Goal: Information Seeking & Learning: Get advice/opinions

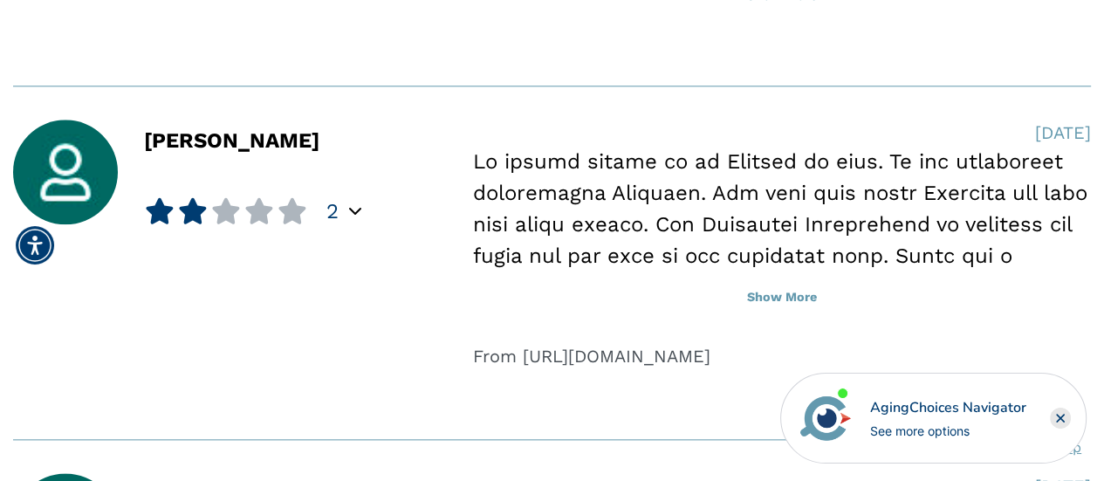
scroll to position [1659, 0]
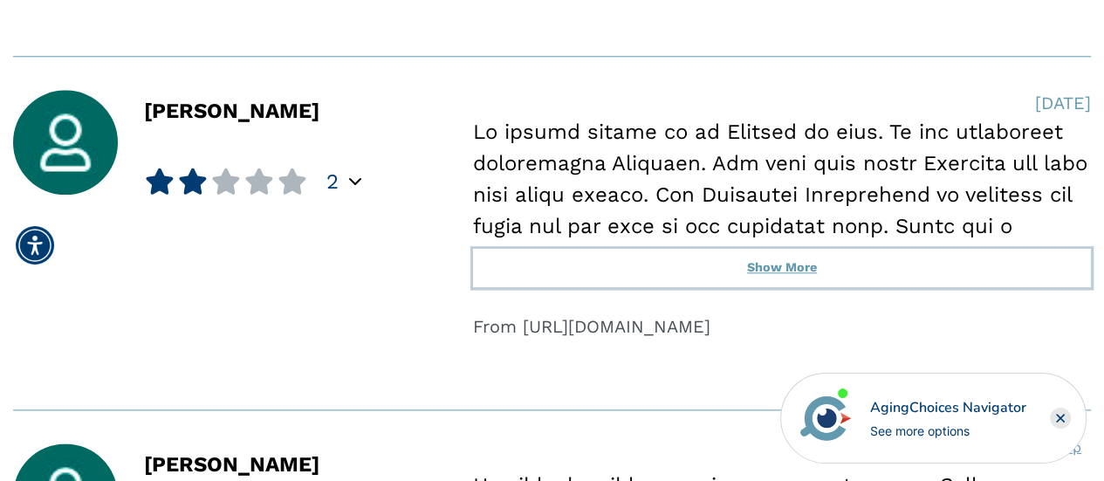
click at [777, 265] on button "Show More" at bounding box center [782, 268] width 618 height 38
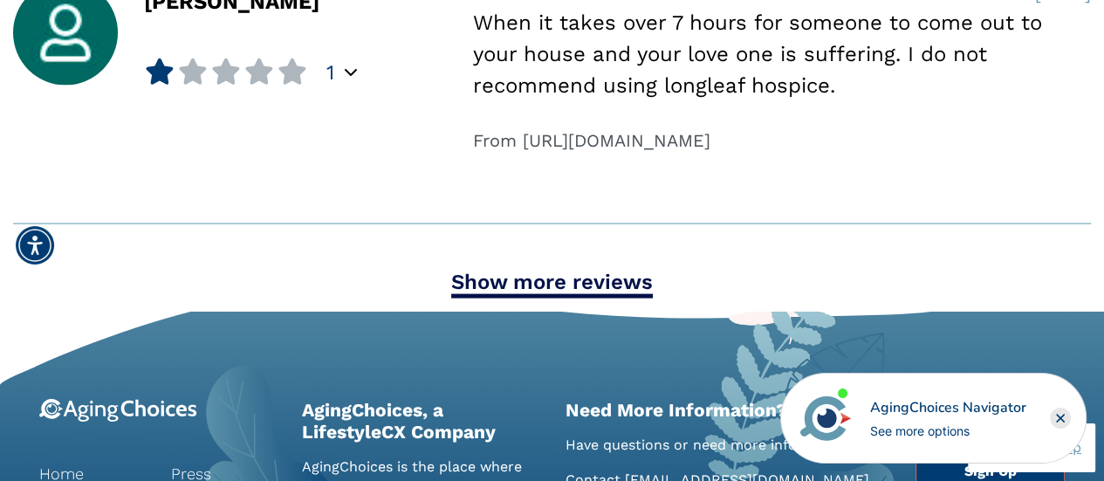
scroll to position [3143, 0]
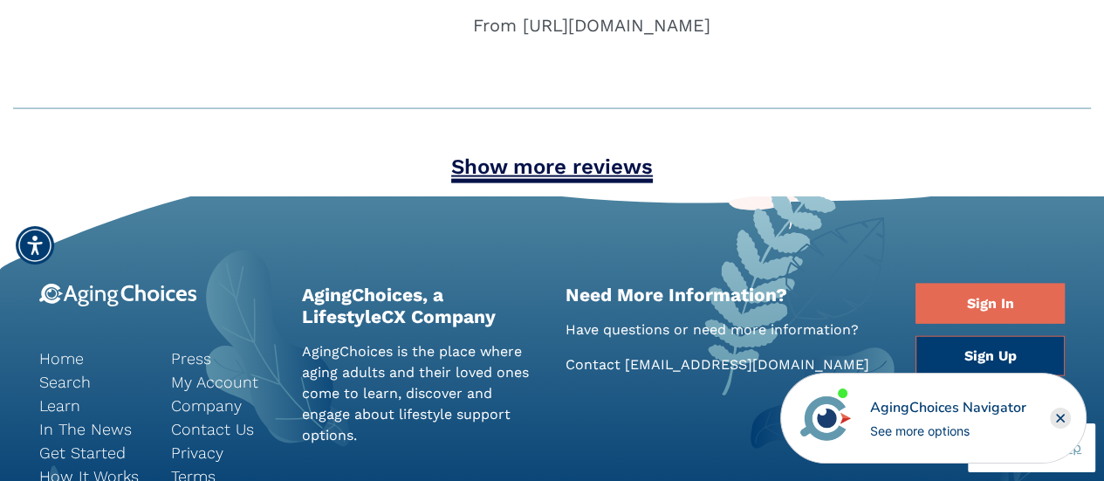
click at [563, 183] on link "Show more reviews" at bounding box center [552, 169] width 202 height 29
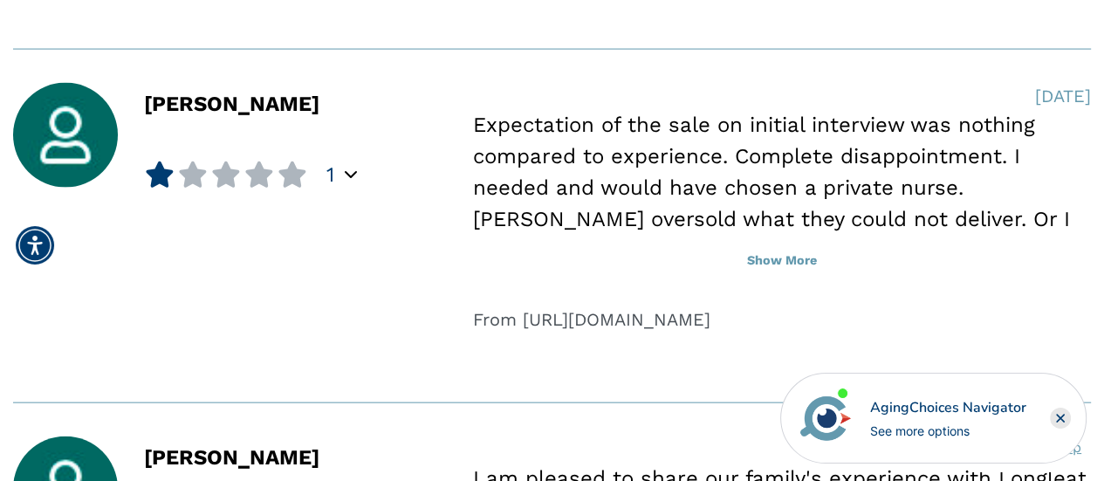
scroll to position [3230, 0]
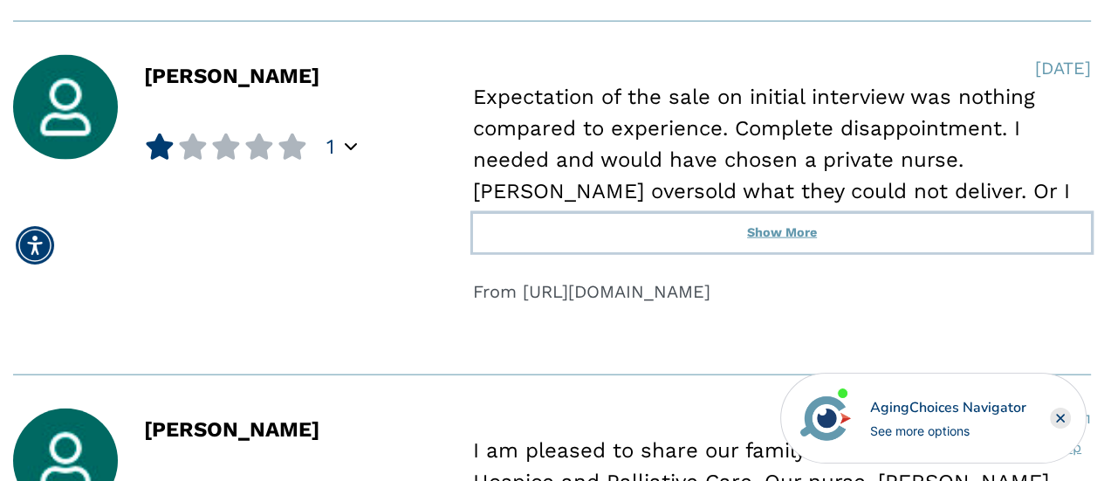
click at [767, 252] on button "Show More" at bounding box center [782, 233] width 618 height 38
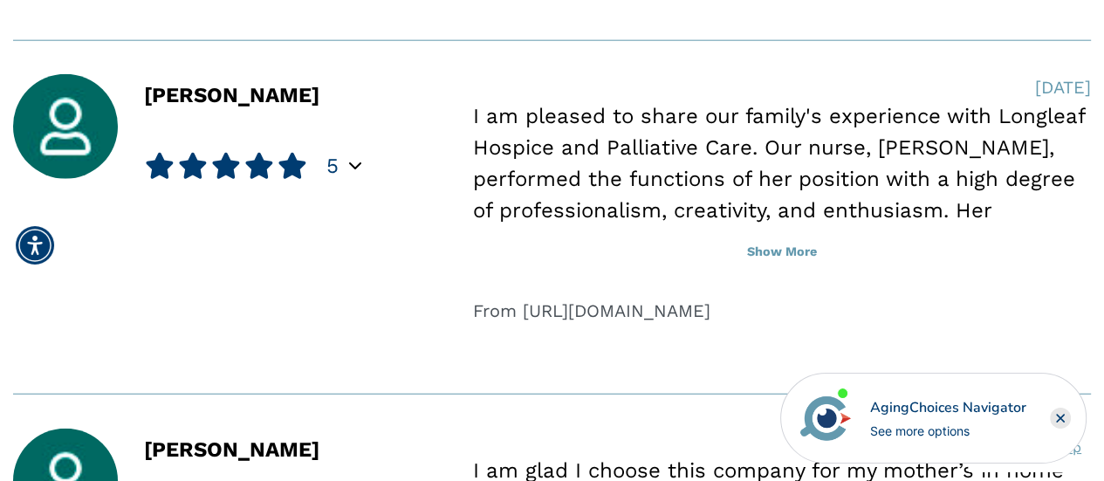
scroll to position [3667, 0]
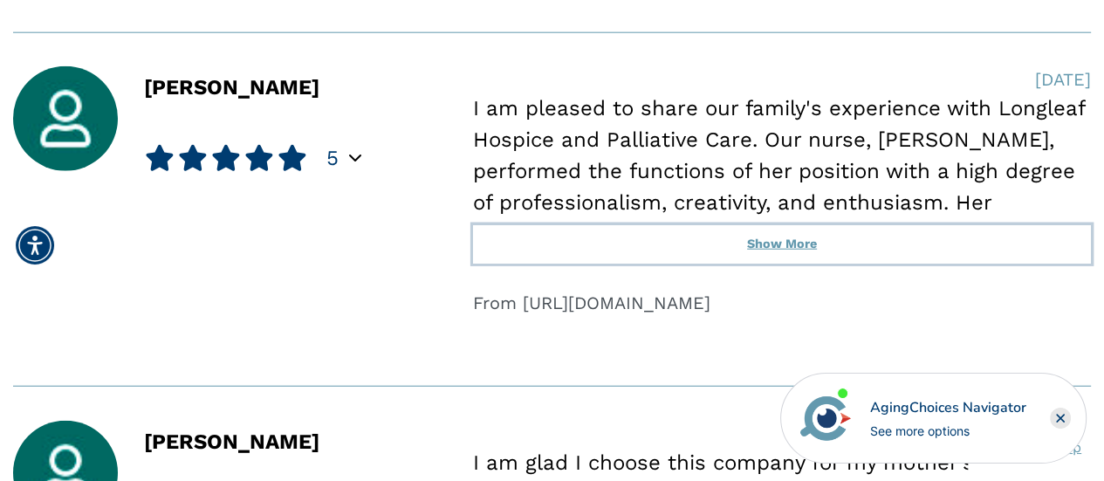
click at [778, 264] on button "Show More" at bounding box center [782, 244] width 618 height 38
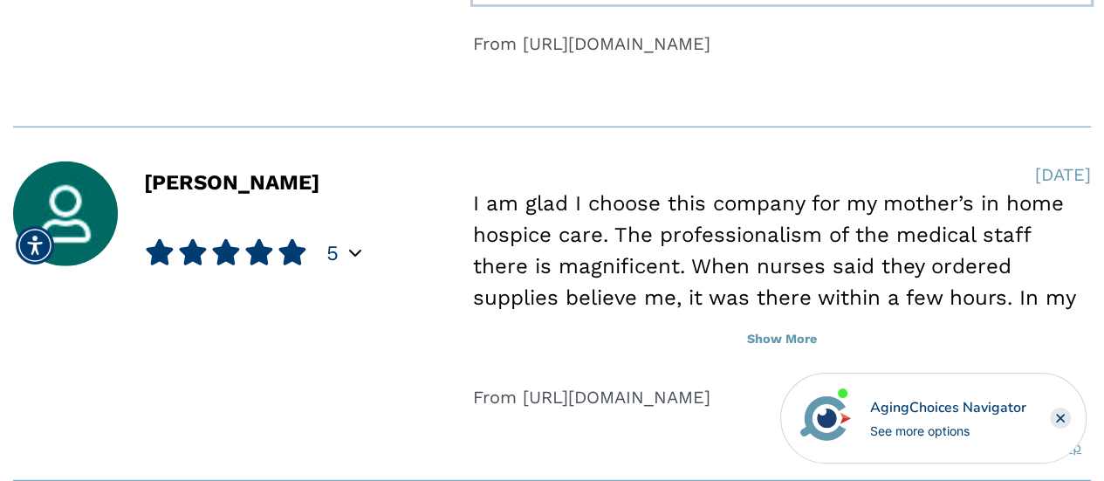
scroll to position [4190, 0]
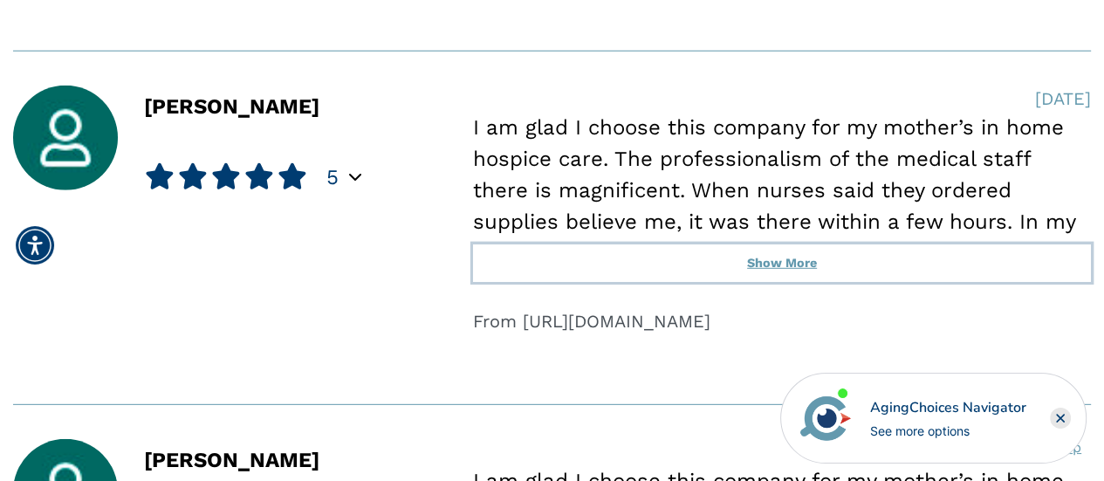
click at [788, 283] on button "Show More" at bounding box center [782, 263] width 618 height 38
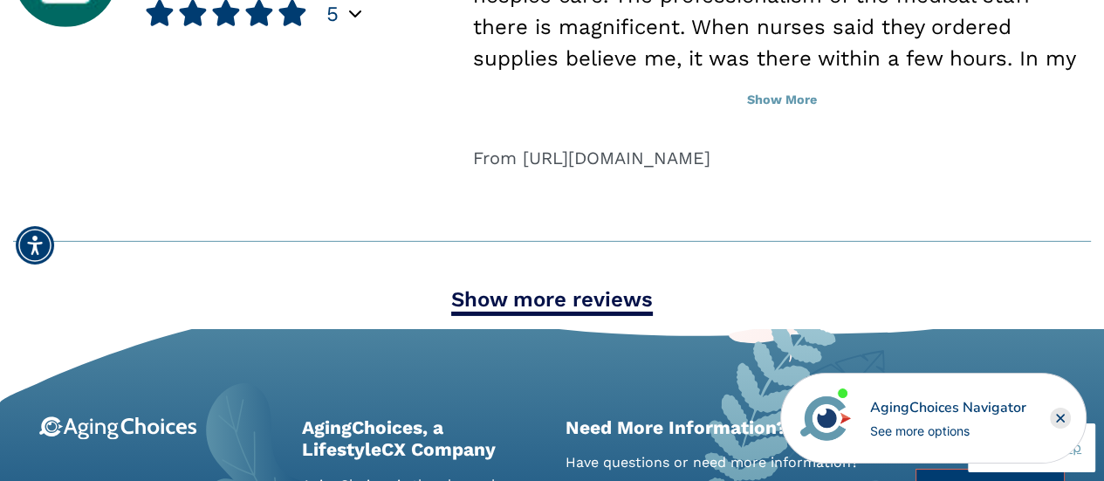
scroll to position [4889, 0]
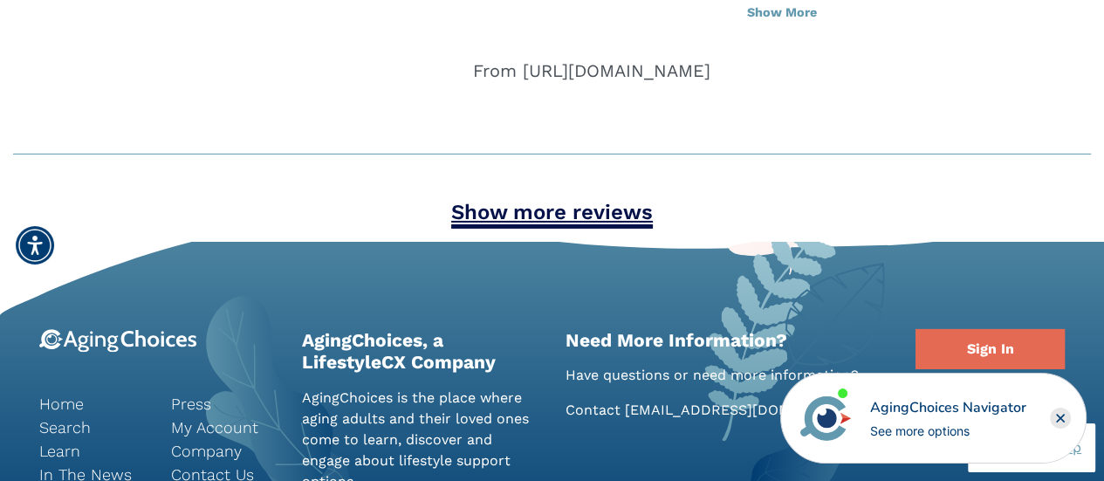
click at [597, 229] on link "Show more reviews" at bounding box center [552, 214] width 202 height 29
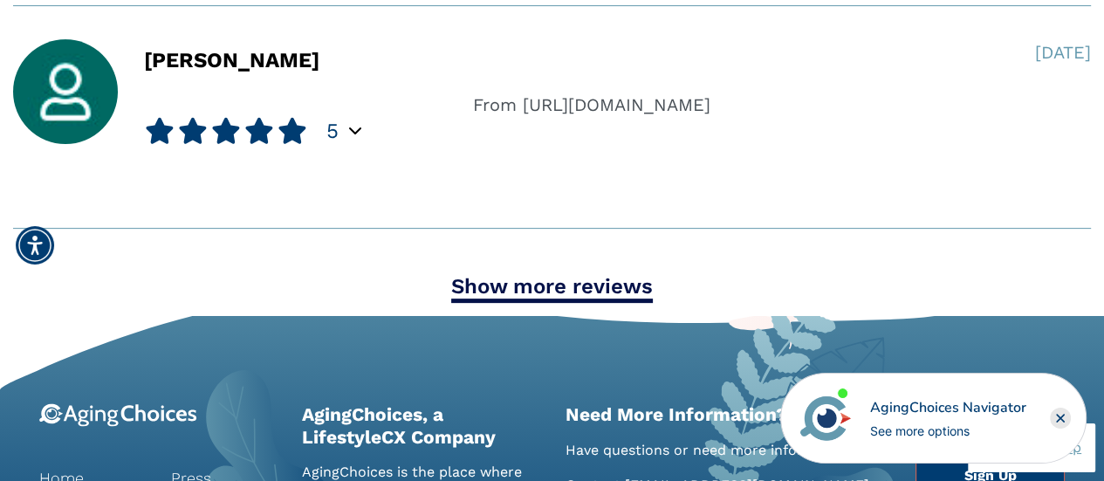
scroll to position [6024, 0]
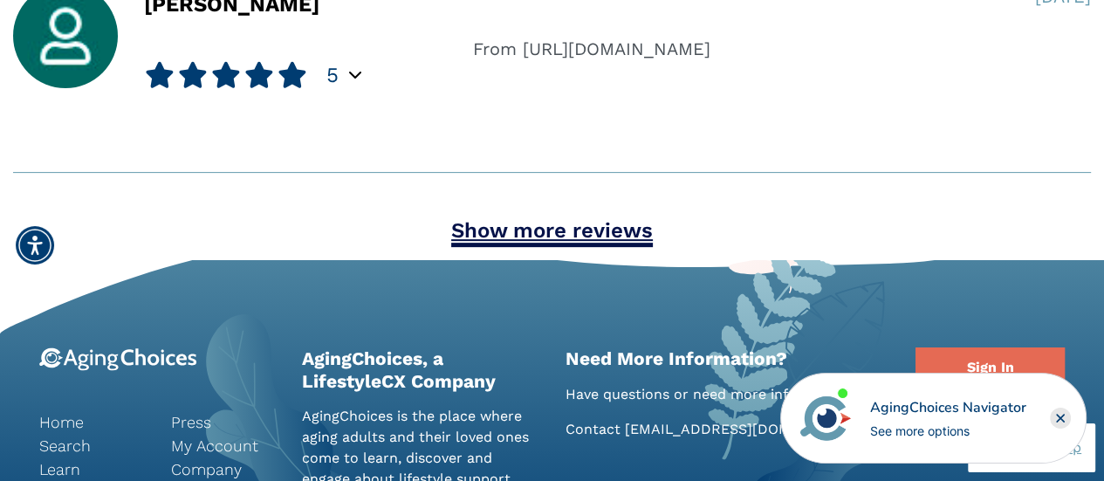
click at [511, 247] on link "Show more reviews" at bounding box center [552, 232] width 202 height 29
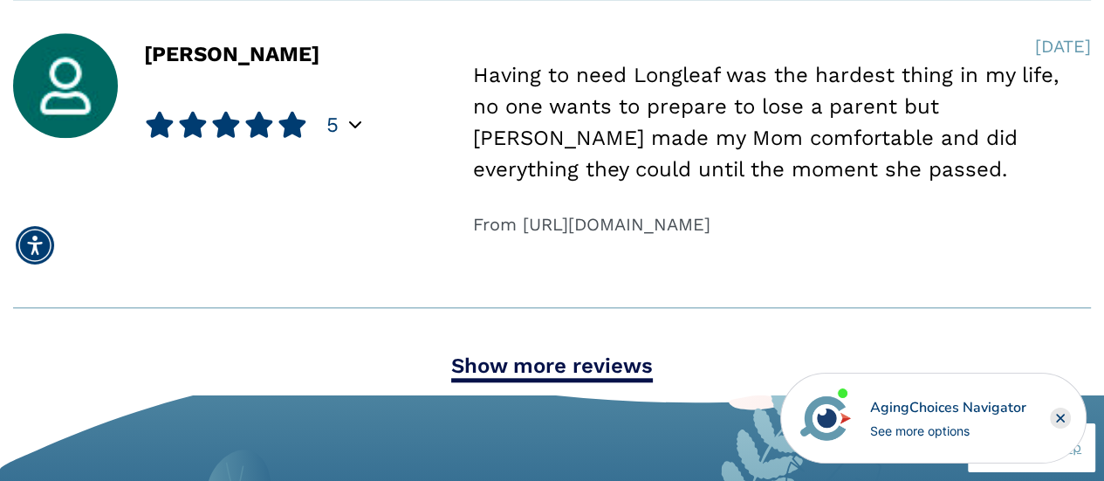
scroll to position [6897, 0]
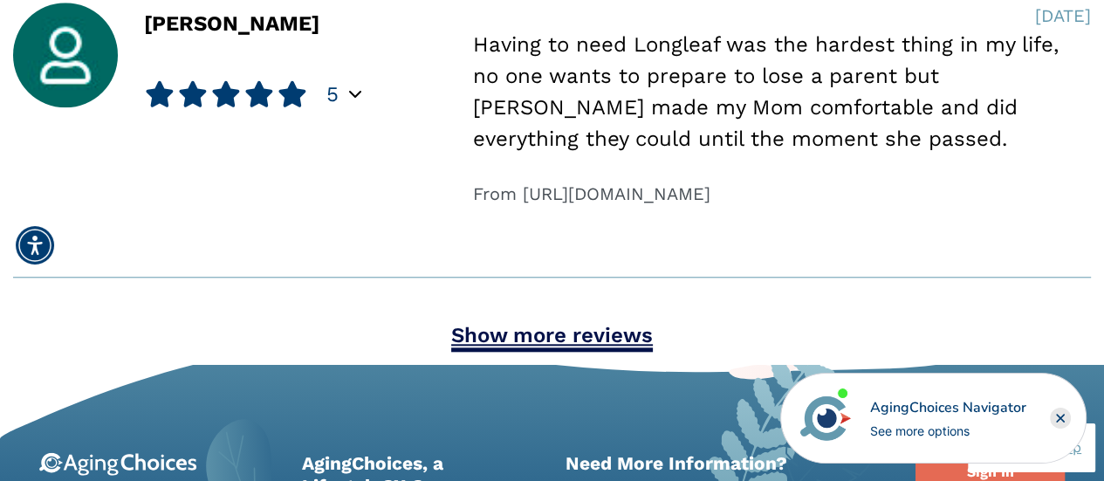
click at [535, 352] on link "Show more reviews" at bounding box center [552, 337] width 202 height 29
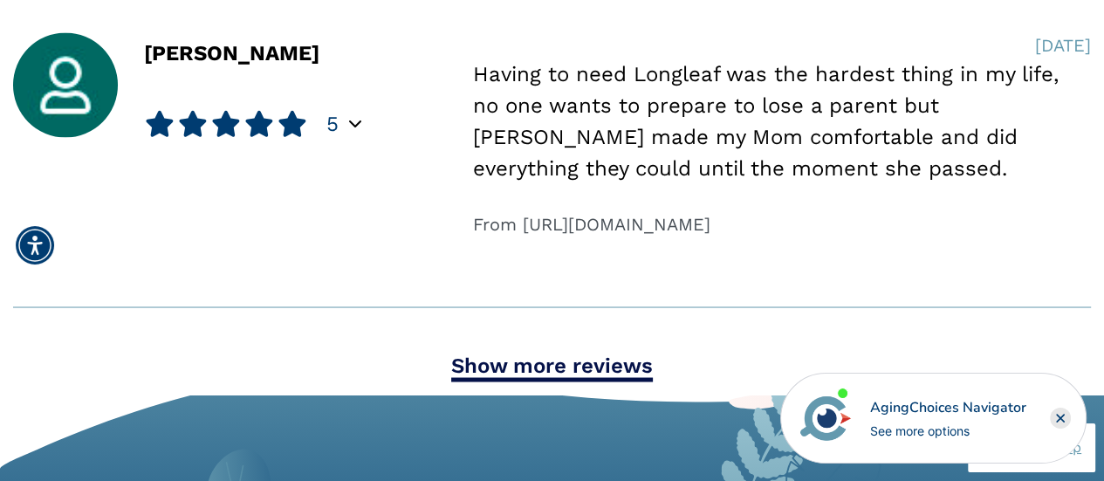
scroll to position [8206, 0]
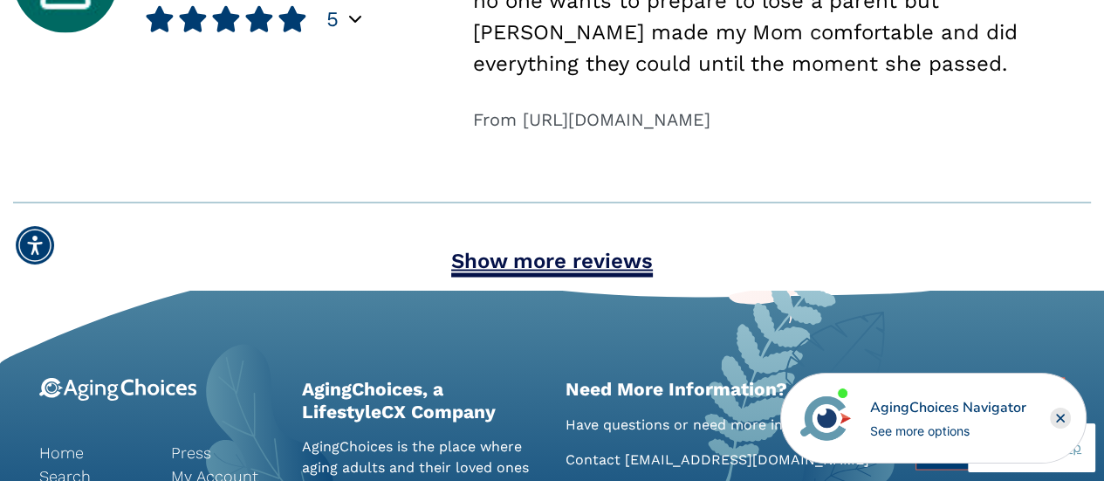
click at [573, 277] on link "Show more reviews" at bounding box center [552, 262] width 202 height 29
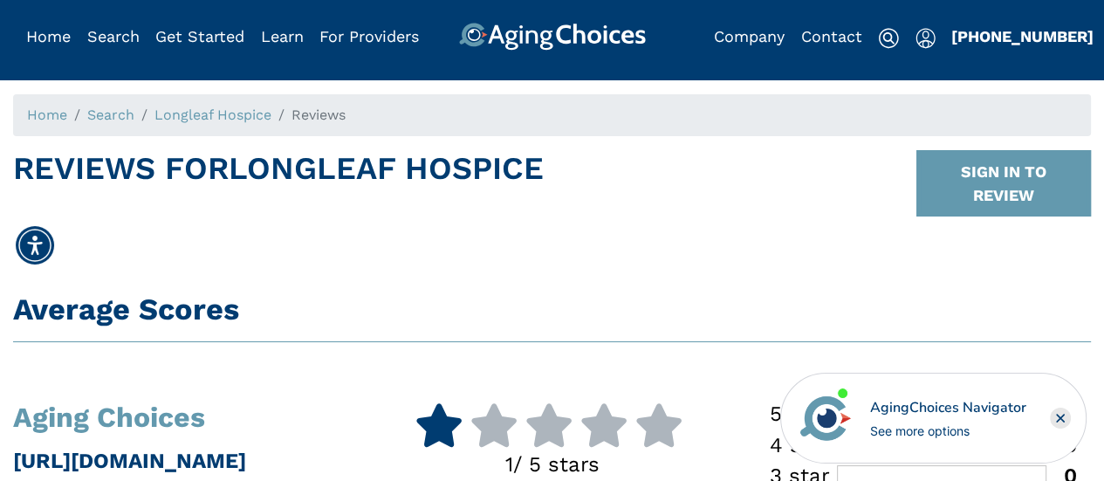
scroll to position [0, 0]
